Goal: Find specific page/section

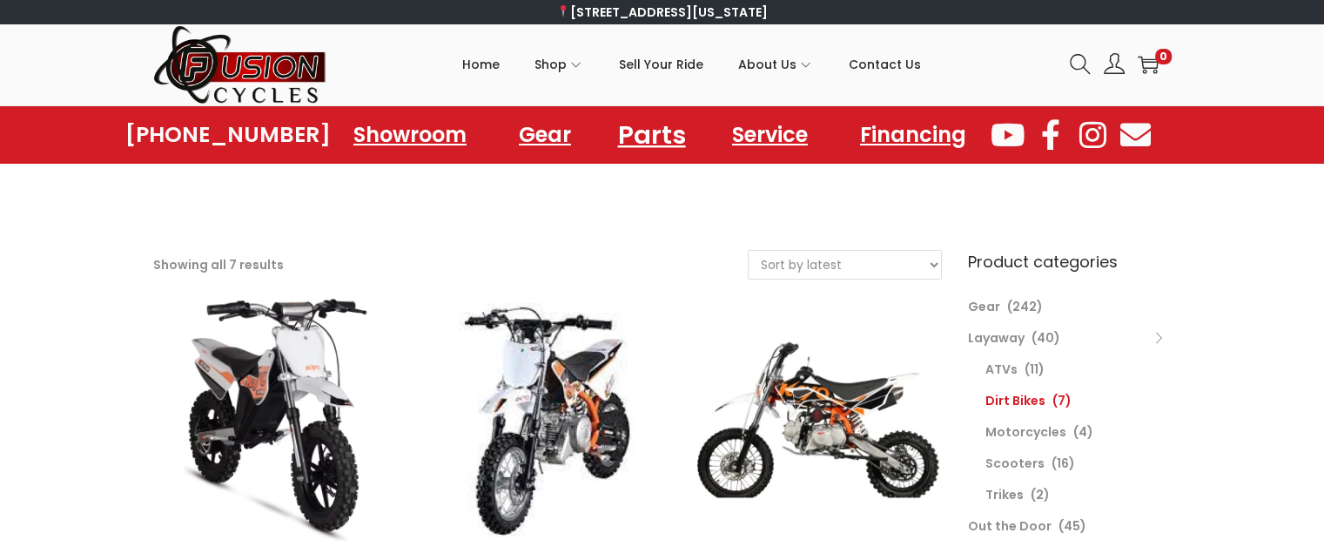
click at [637, 141] on link "Parts" at bounding box center [651, 135] width 110 height 48
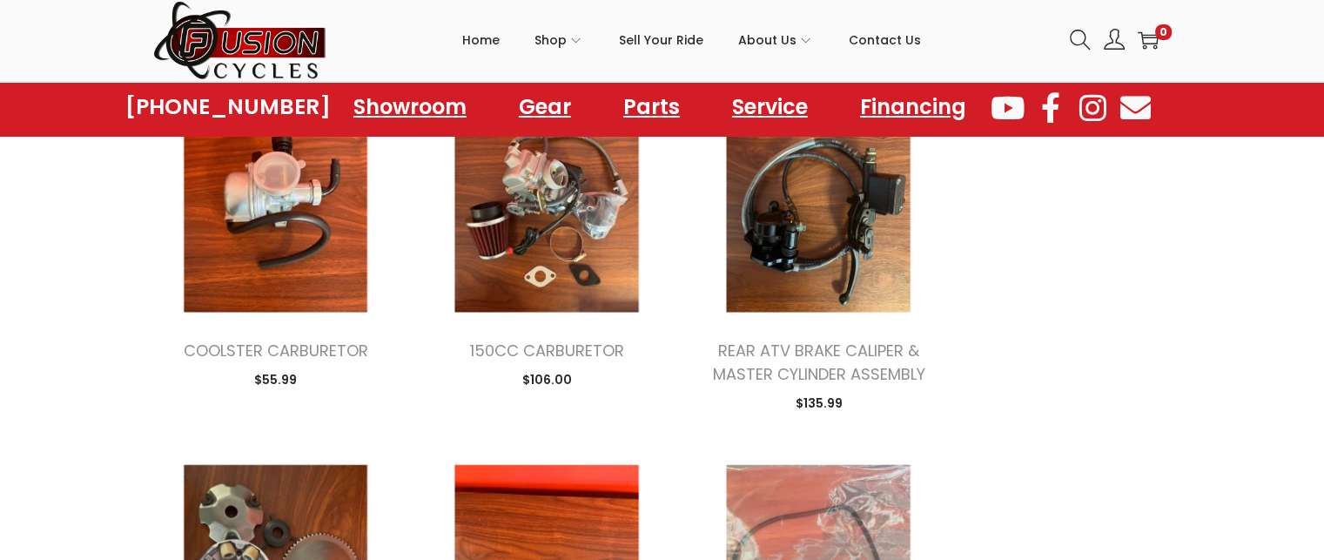
scroll to position [662, 0]
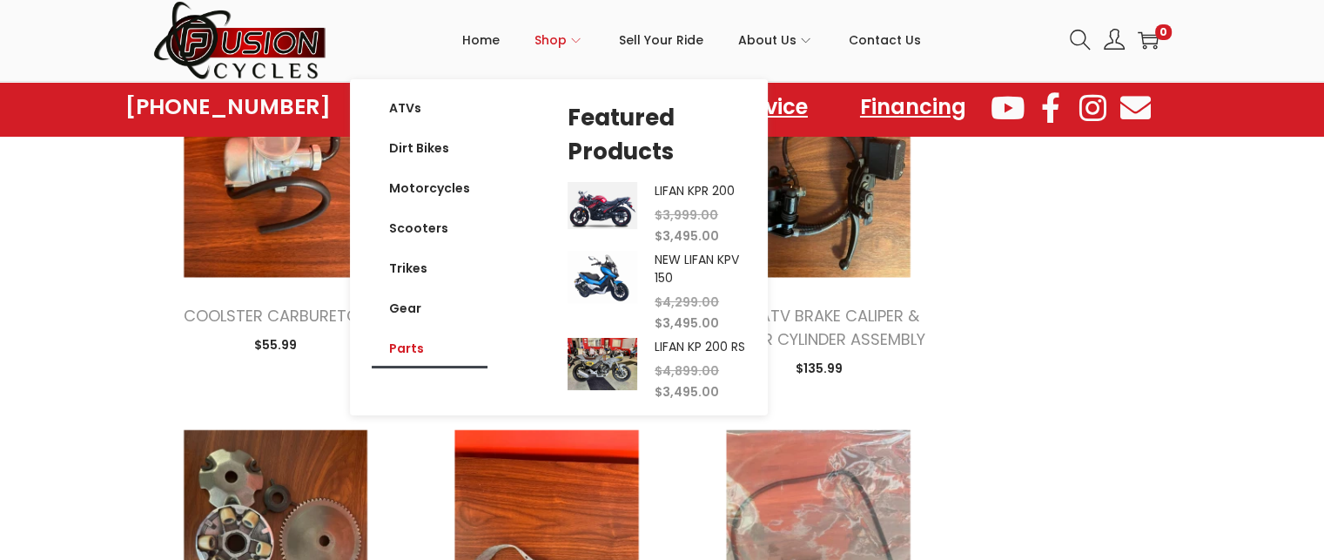
click at [576, 42] on icon "Primary navigation" at bounding box center [576, 41] width 10 height 10
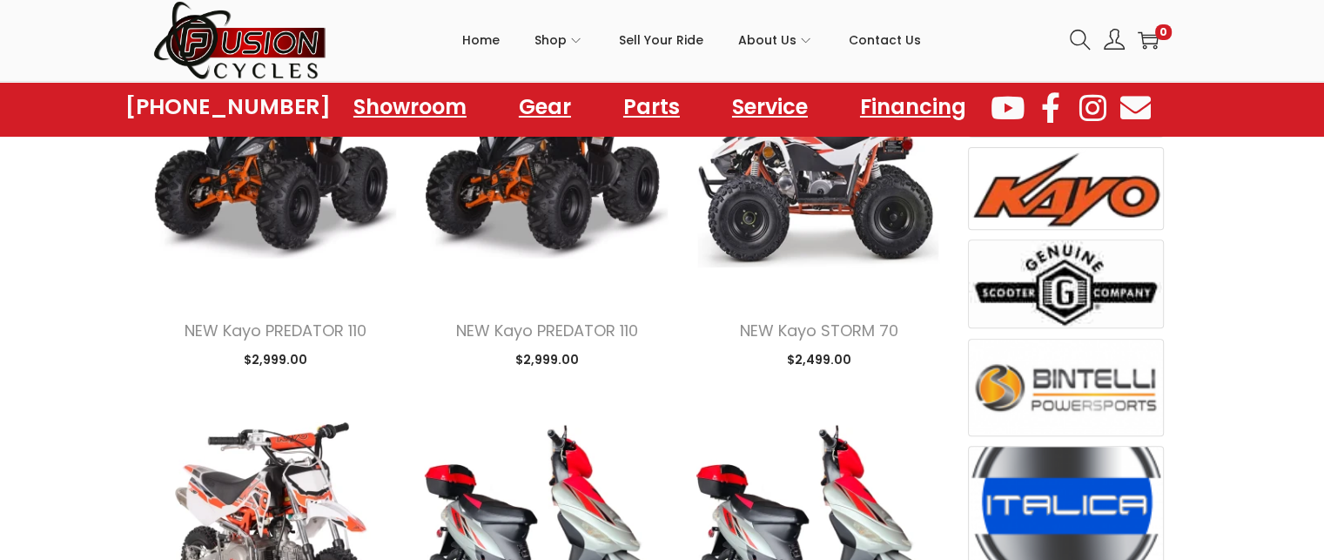
scroll to position [627, 0]
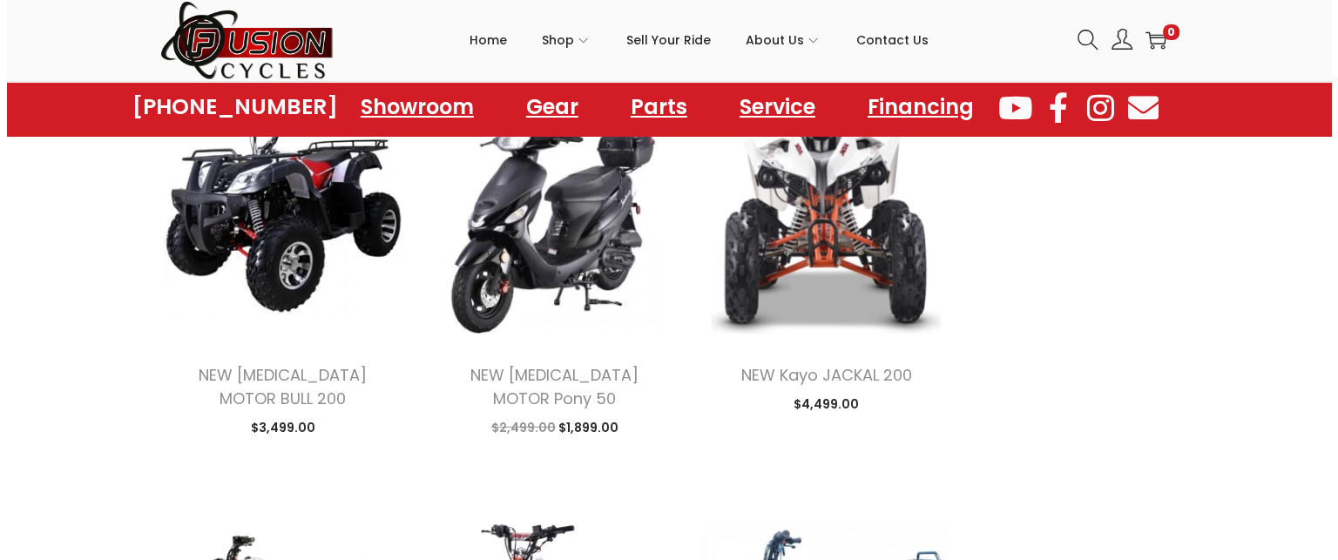
scroll to position [4807, 0]
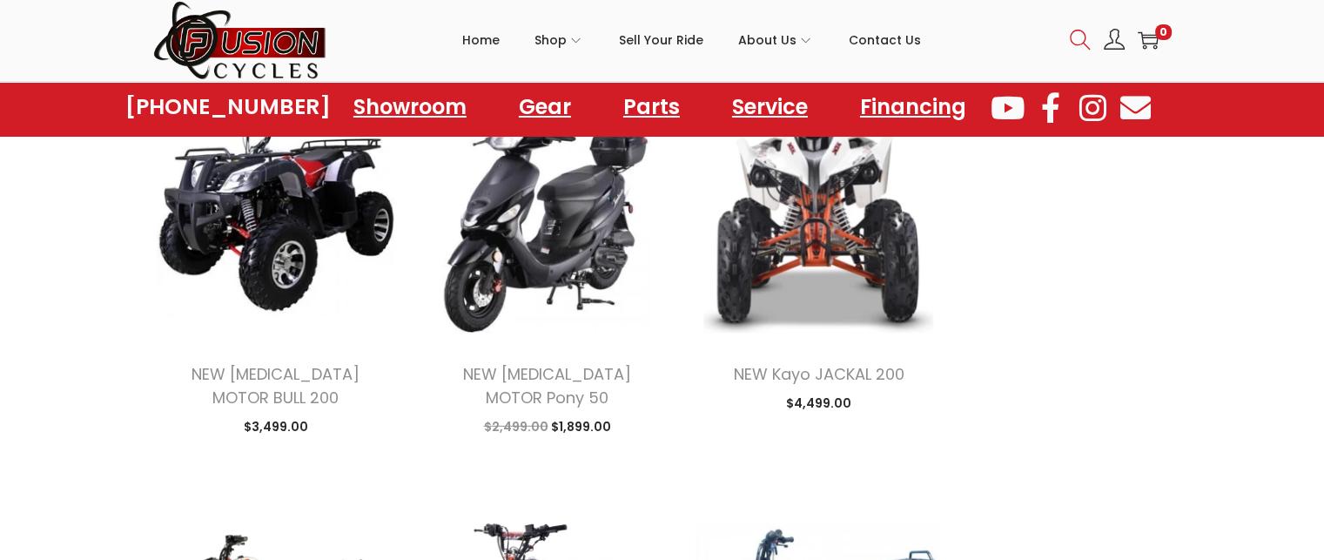
click at [1075, 37] on icon at bounding box center [1080, 40] width 21 height 21
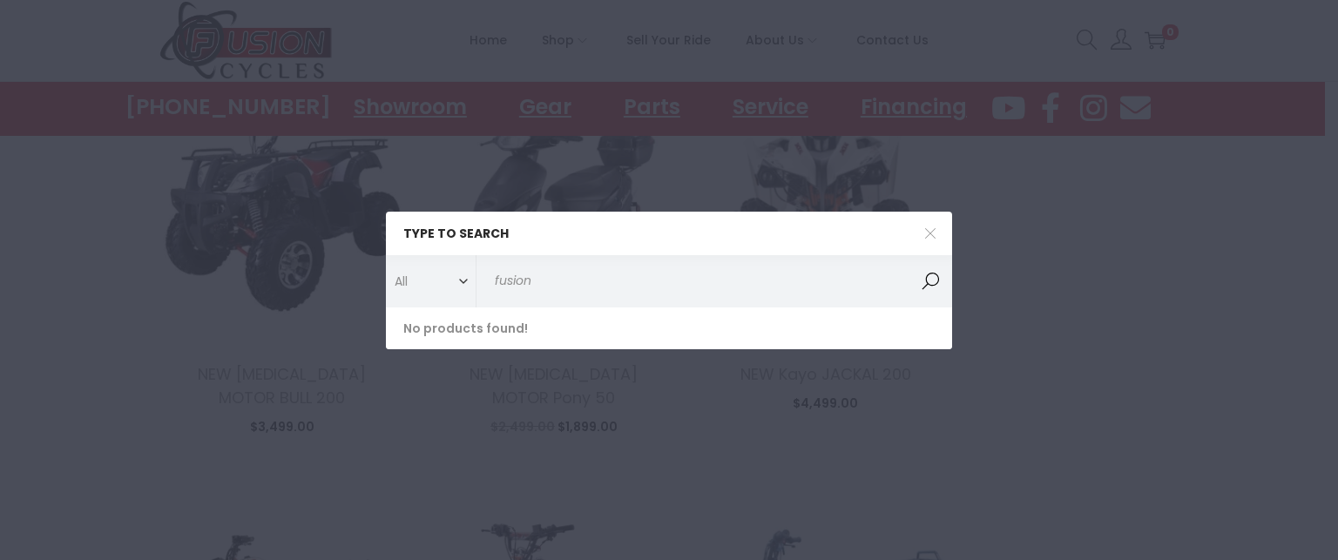
type input "fusion"
